Goal: Task Accomplishment & Management: Manage account settings

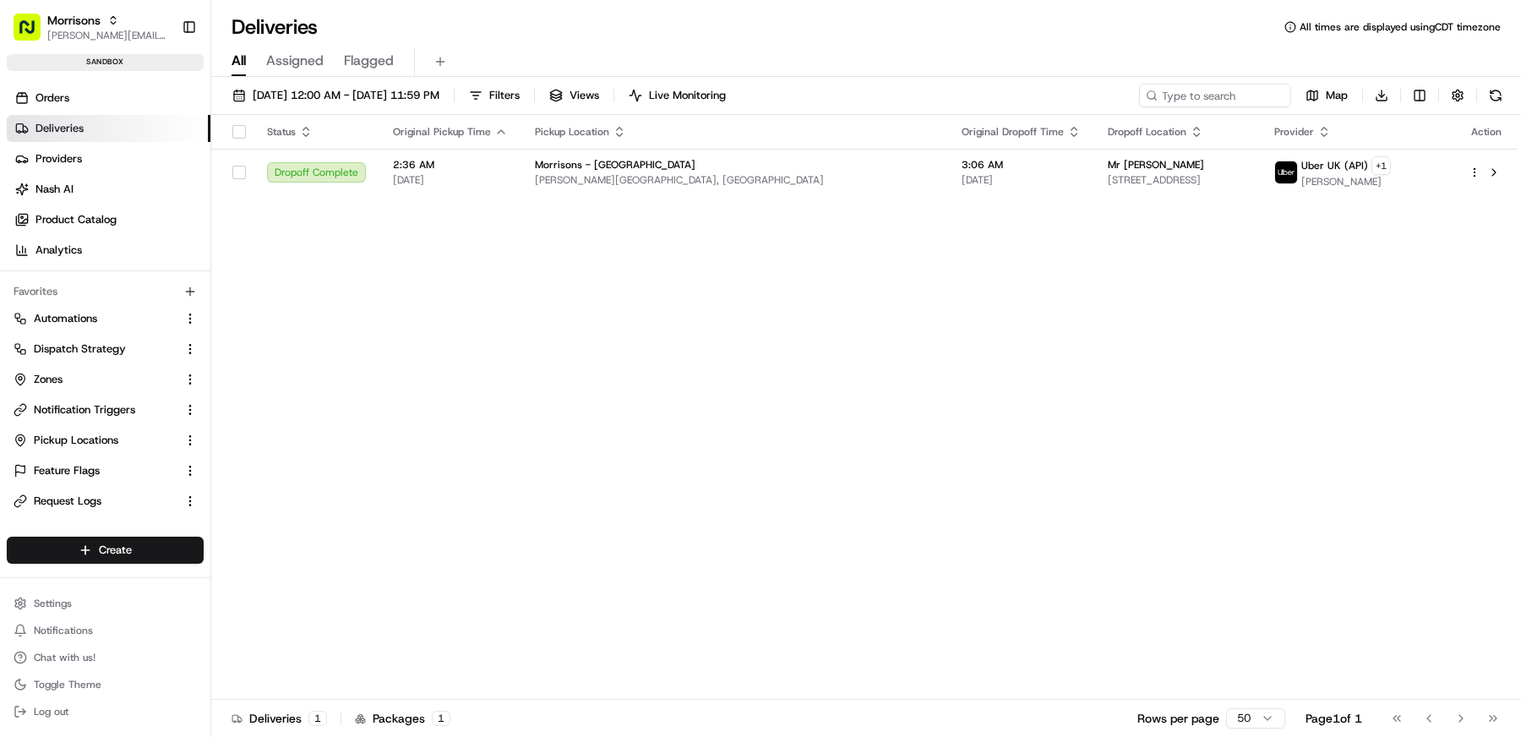
click at [691, 335] on div "Status Original Pickup Time Pickup Location Original Dropoff Time Dropoff Locat…" at bounding box center [864, 407] width 1307 height 585
click at [105, 412] on span "Notification Triggers" at bounding box center [84, 409] width 101 height 15
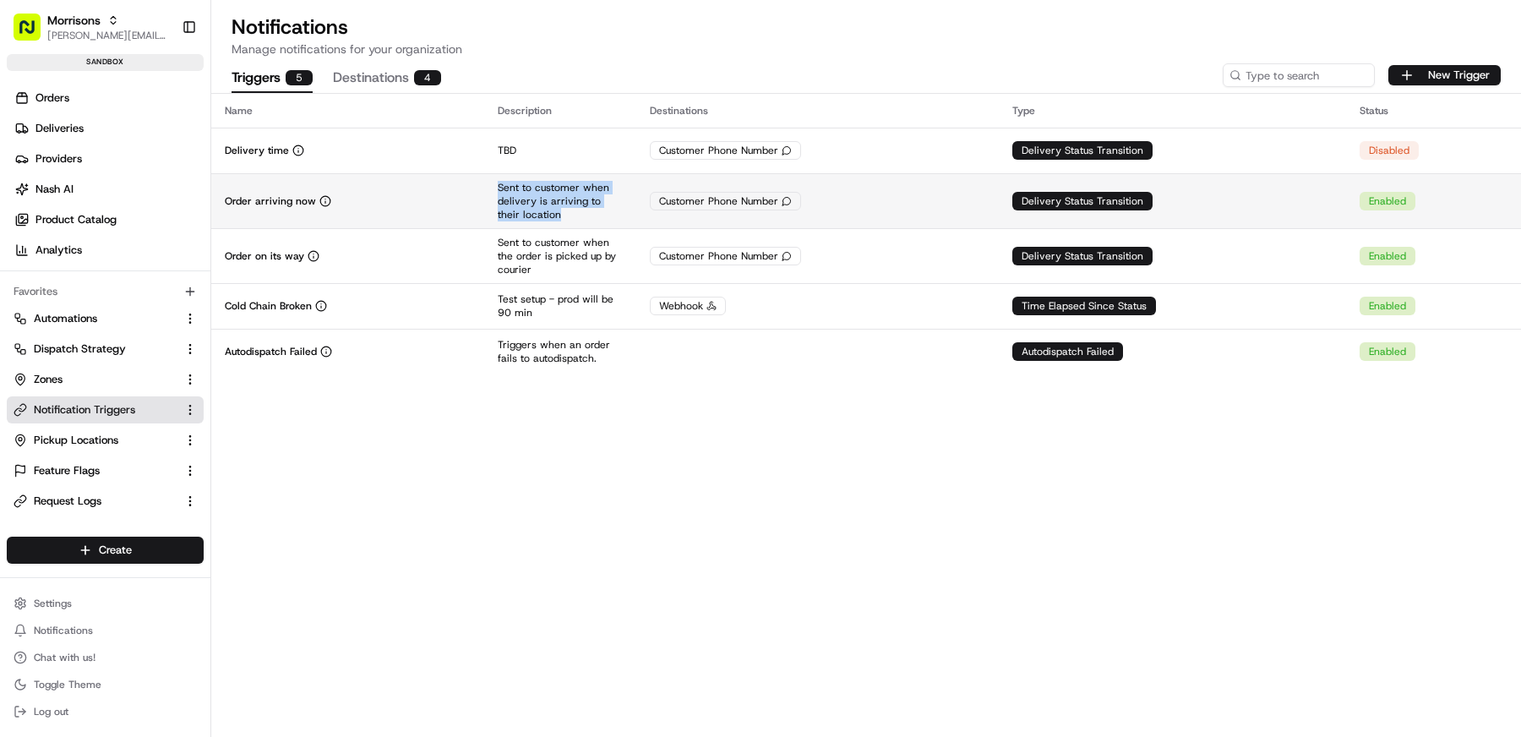
copy p "Sent to customer when delivery is arriving to their location"
drag, startPoint x: 553, startPoint y: 215, endPoint x: 493, endPoint y: 183, distance: 68.1
click at [493, 183] on td "Sent to customer when delivery is arriving to their location" at bounding box center [560, 200] width 152 height 55
click at [887, 200] on div "Customer Phone Number" at bounding box center [817, 201] width 335 height 19
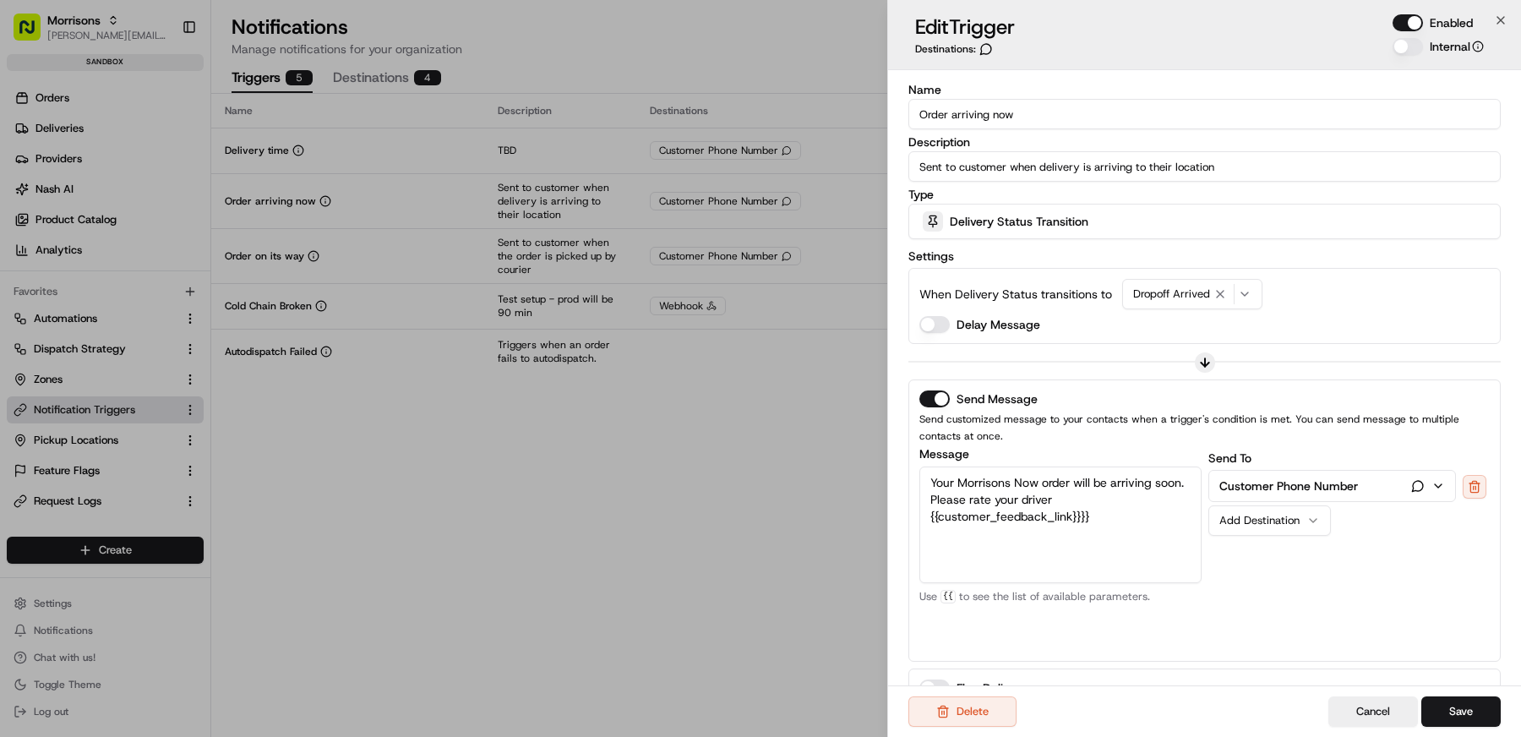
drag, startPoint x: 1115, startPoint y: 521, endPoint x: 1105, endPoint y: 520, distance: 10.2
click at [1105, 520] on textarea "Your Morrisons Now order will be arriving soon. Please rate your driver {{custo…" at bounding box center [1060, 524] width 282 height 117
click at [1120, 480] on textarea "Your Morrisons Now order will be arriving soon. Please rate your driver {{custo…" at bounding box center [1060, 524] width 282 height 117
type textarea "Your Morrisons Now order will be arriving soon. Please rate your driver {{custo…"
click at [1472, 704] on button "Save" at bounding box center [1460, 711] width 79 height 30
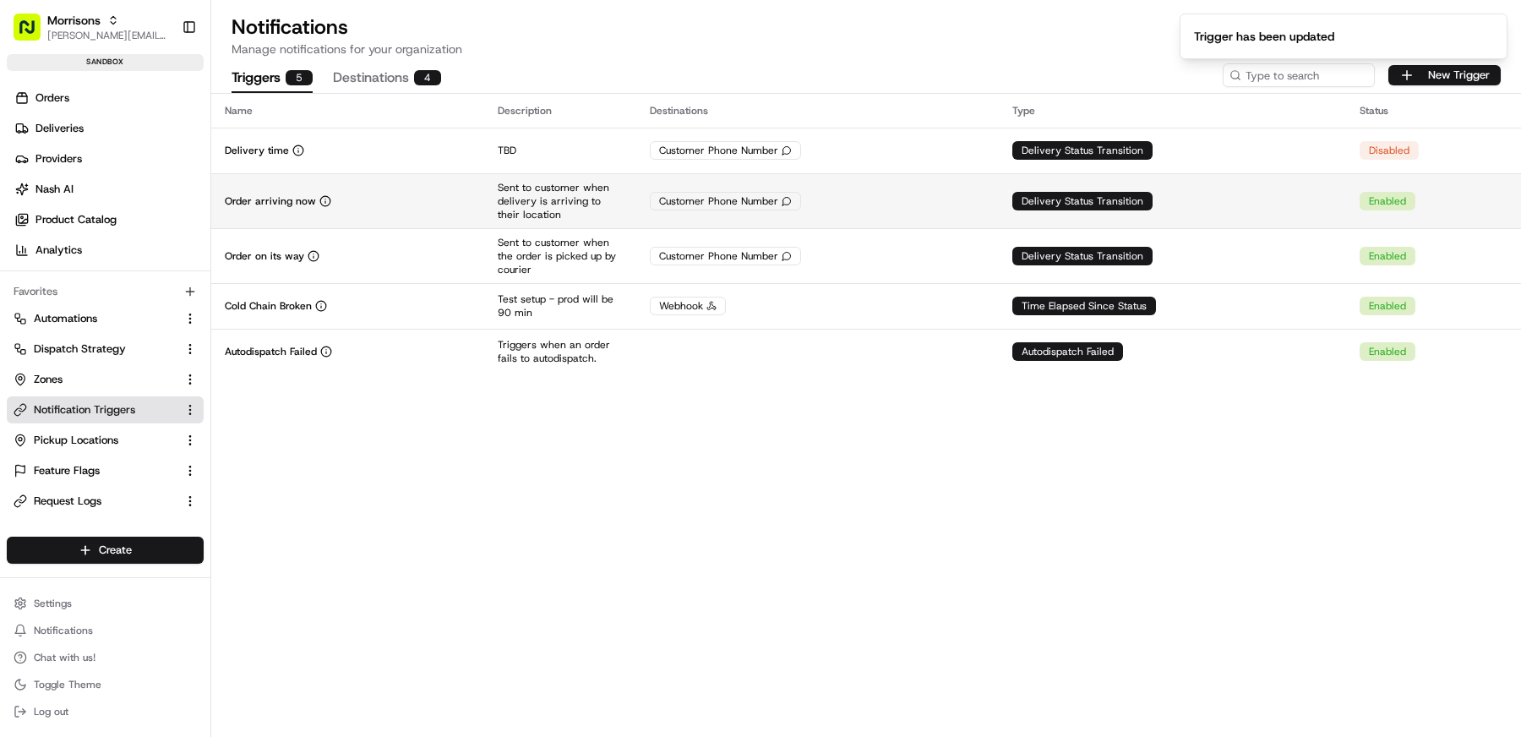
click at [402, 198] on div "Order arriving now" at bounding box center [348, 201] width 246 height 14
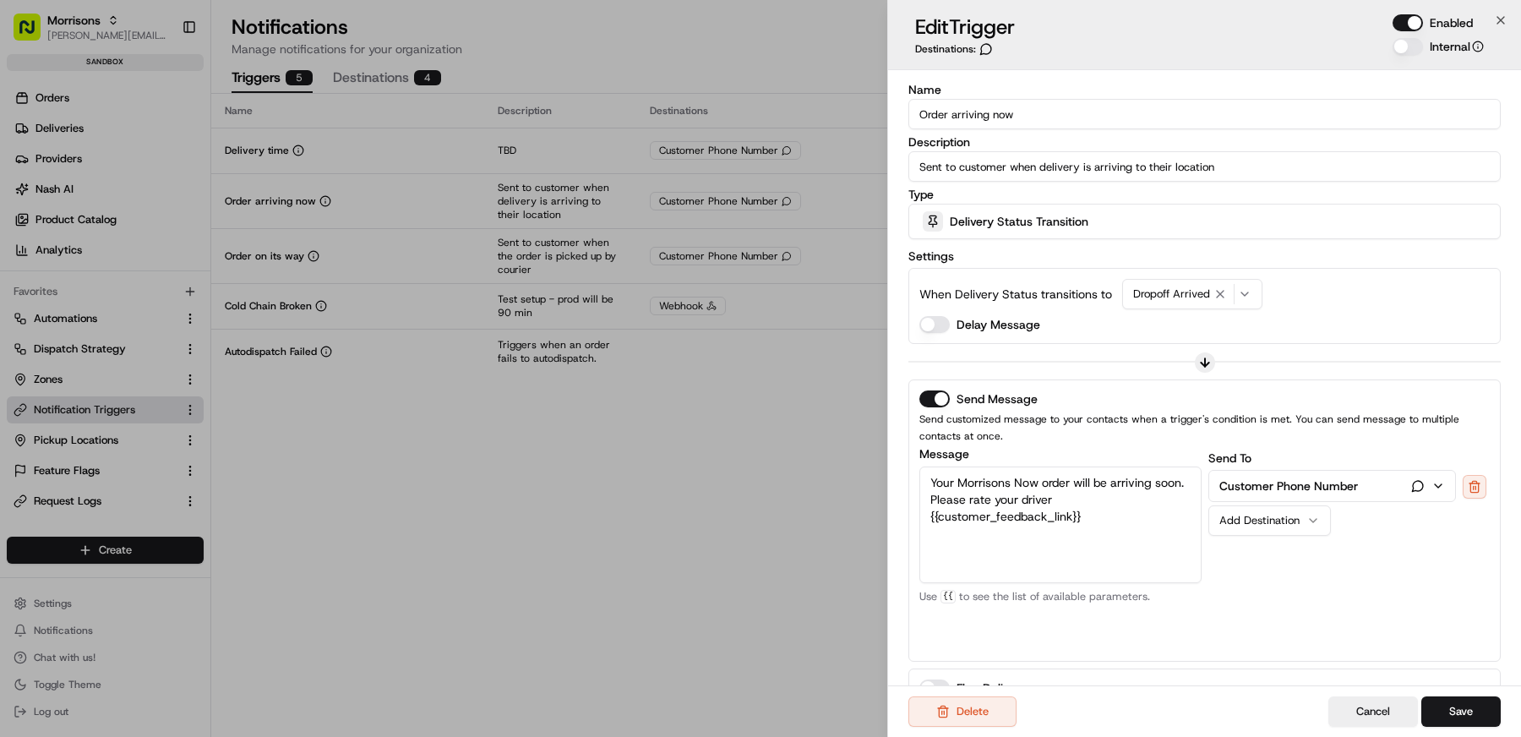
drag, startPoint x: 1107, startPoint y: 516, endPoint x: 882, endPoint y: 477, distance: 228.1
click at [882, 477] on body "Morrisons matt@usenash.com Toggle Sidebar sandbox Orders Deliveries Providers N…" at bounding box center [760, 368] width 1521 height 737
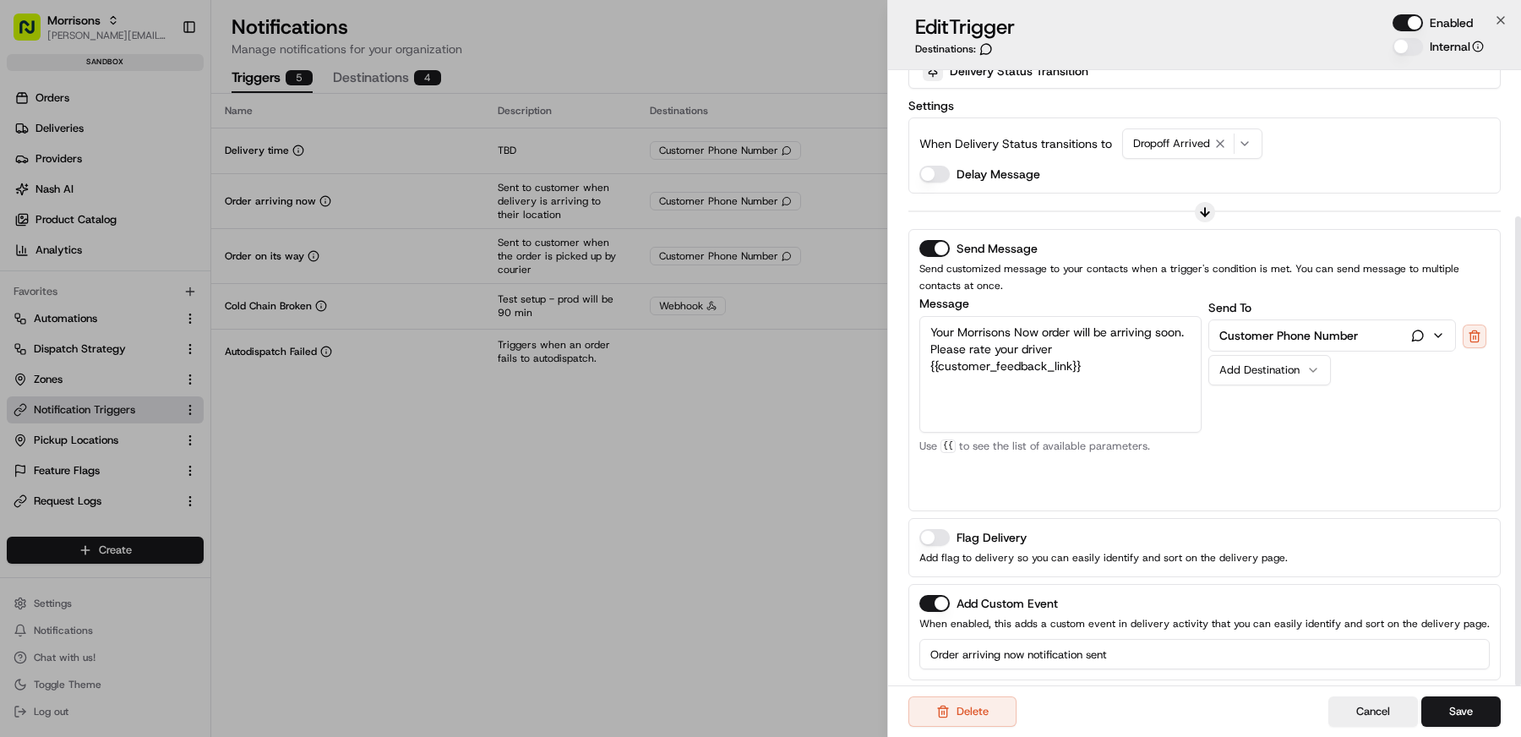
scroll to position [191, 0]
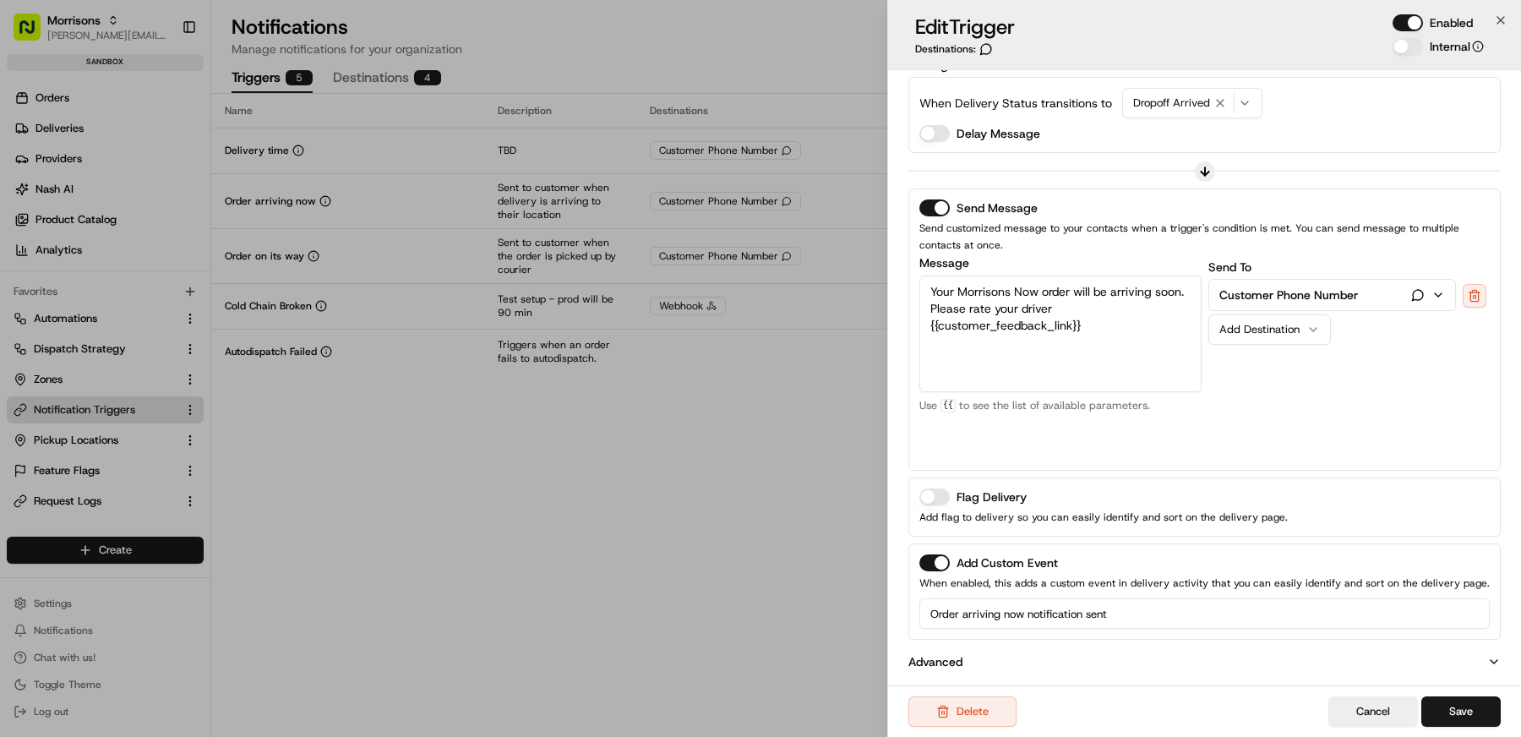
click at [1137, 608] on input "Order arriving now notification sent" at bounding box center [1204, 613] width 570 height 30
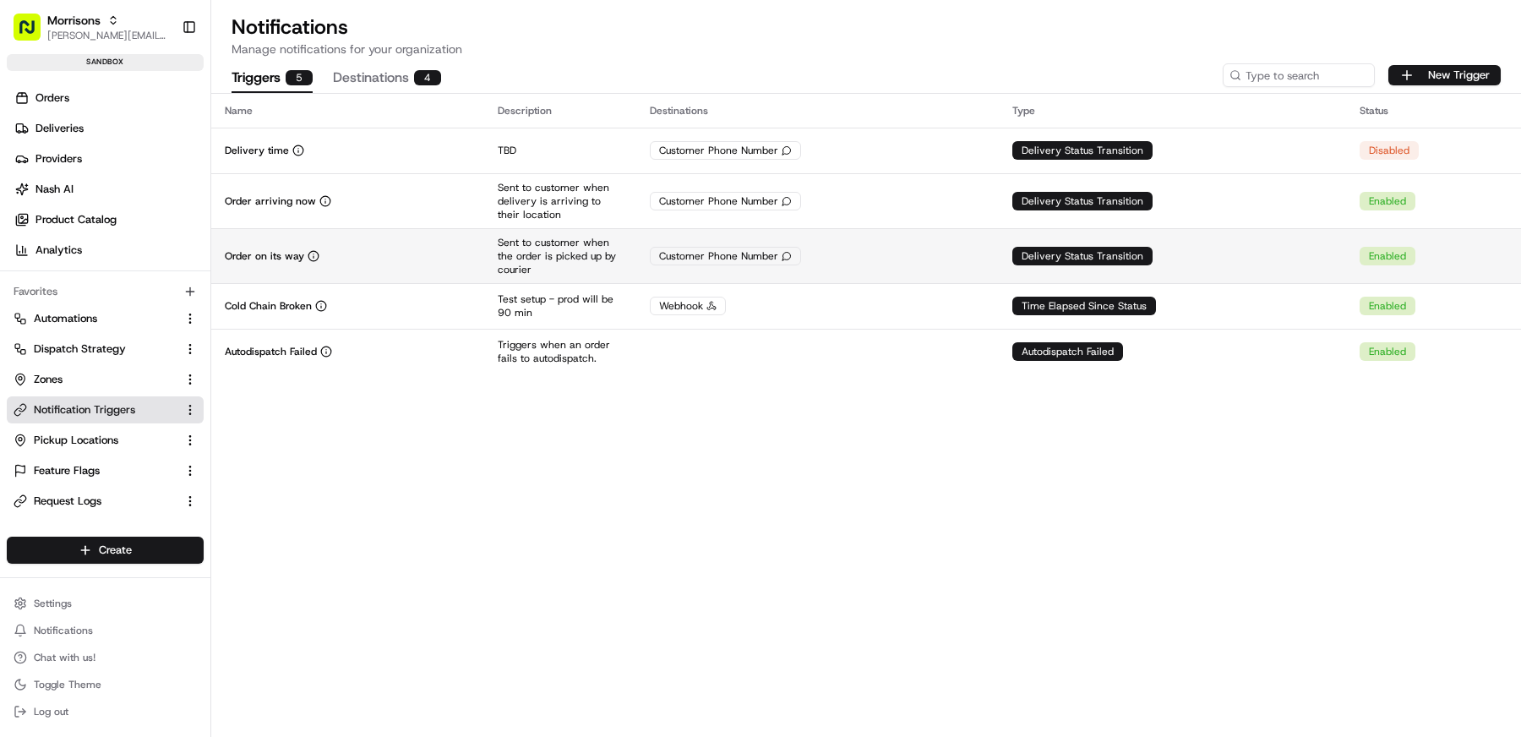
click at [431, 247] on td "Order on its way" at bounding box center [347, 255] width 273 height 55
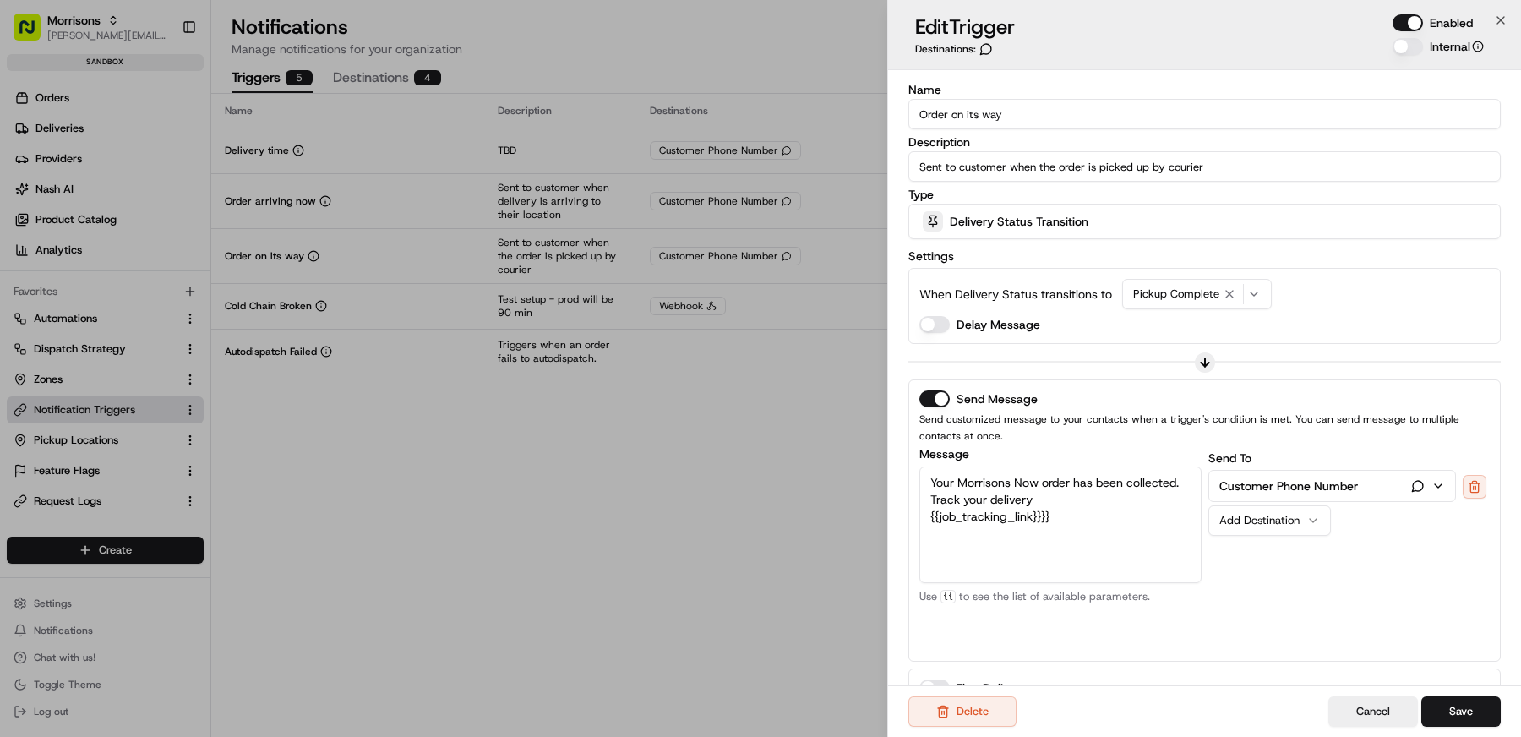
click at [1031, 112] on input "Order on its way" at bounding box center [1204, 114] width 592 height 30
click at [1257, 172] on input "Sent to customer when the order is picked up by courier" at bounding box center [1204, 166] width 592 height 30
click at [1109, 518] on textarea "Your Morrisons Now order has been collected. Track your delivery {{job_tracking…" at bounding box center [1060, 524] width 282 height 117
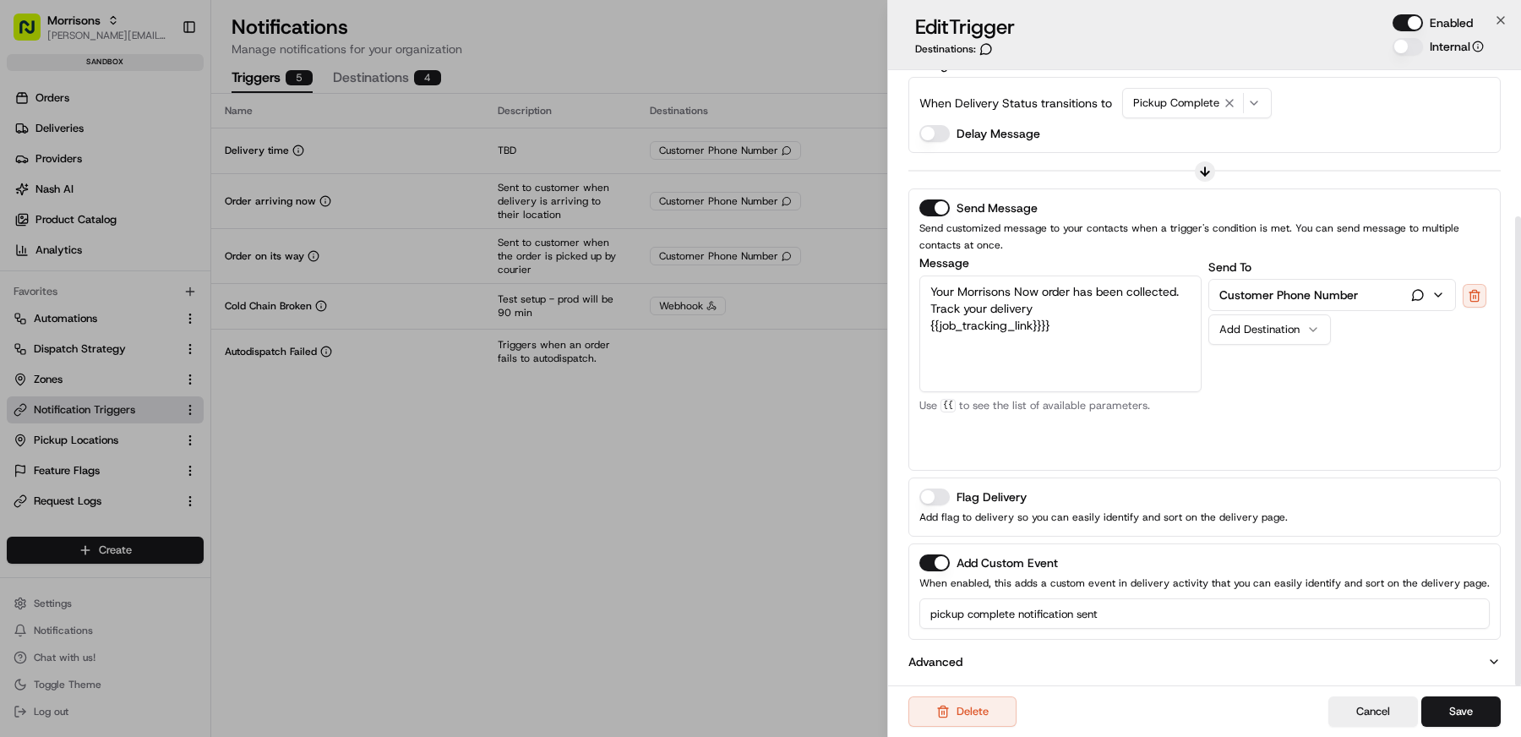
click at [1123, 611] on input "pickup complete notification sent" at bounding box center [1204, 613] width 570 height 30
